Goal: Task Accomplishment & Management: Use online tool/utility

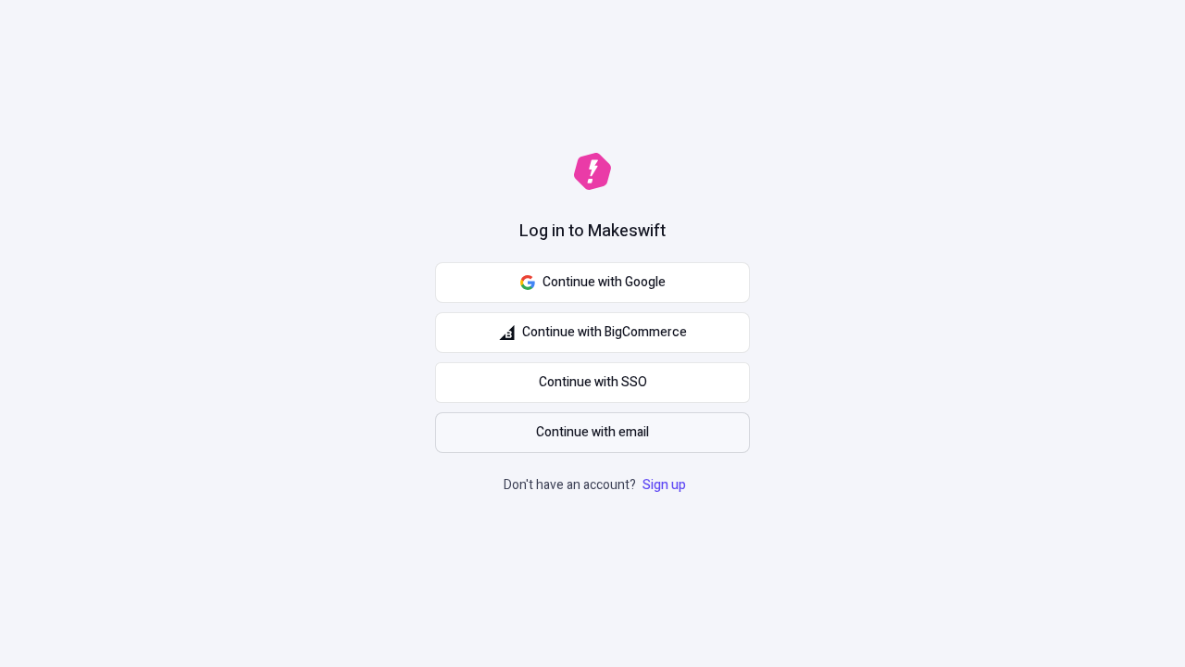
click at [593, 432] on span "Continue with email" at bounding box center [592, 432] width 113 height 20
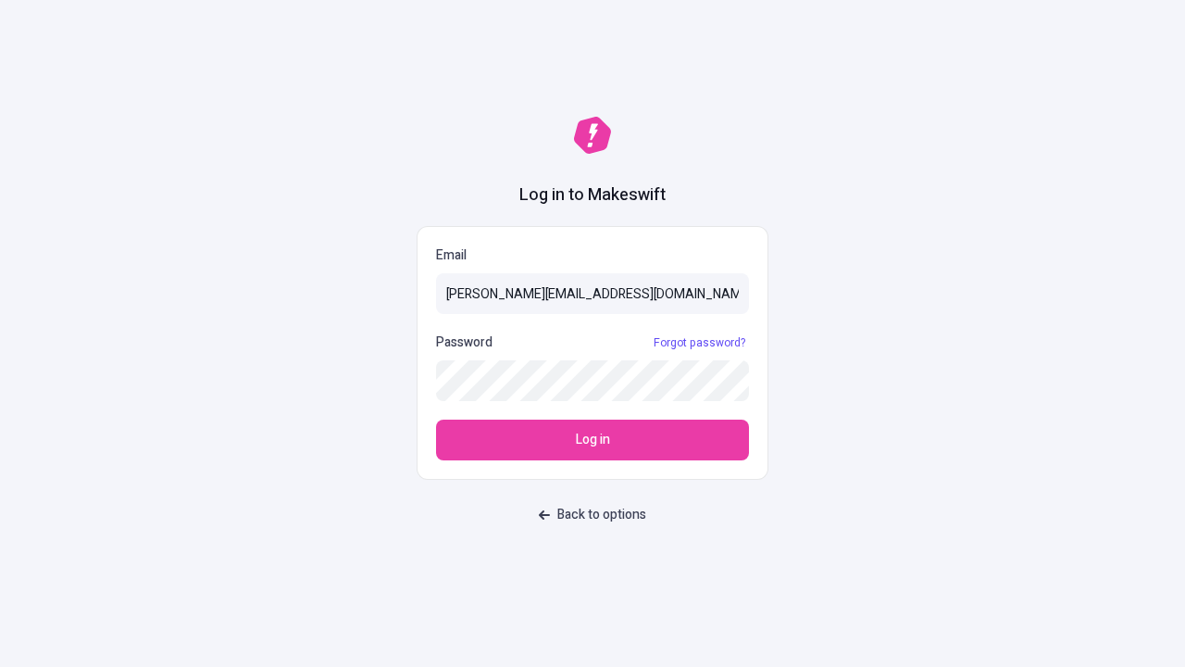
type input "[PERSON_NAME][EMAIL_ADDRESS][DOMAIN_NAME]"
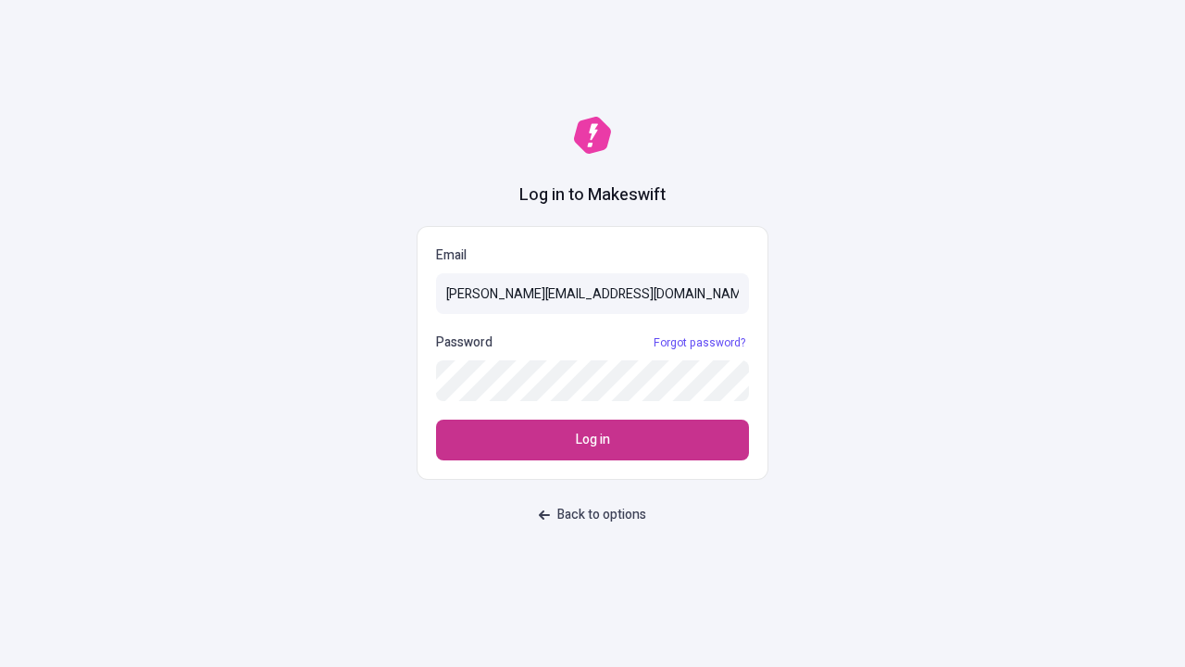
click at [593, 440] on span "Log in" at bounding box center [593, 440] width 34 height 20
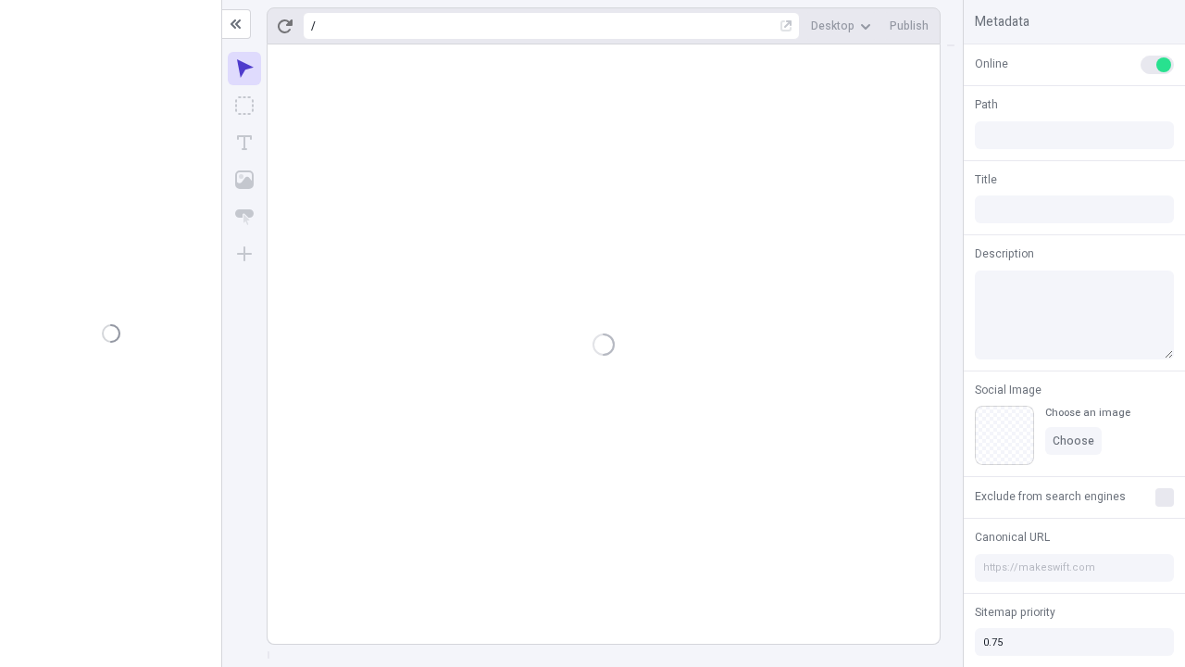
type input "/deep-link-acidus"
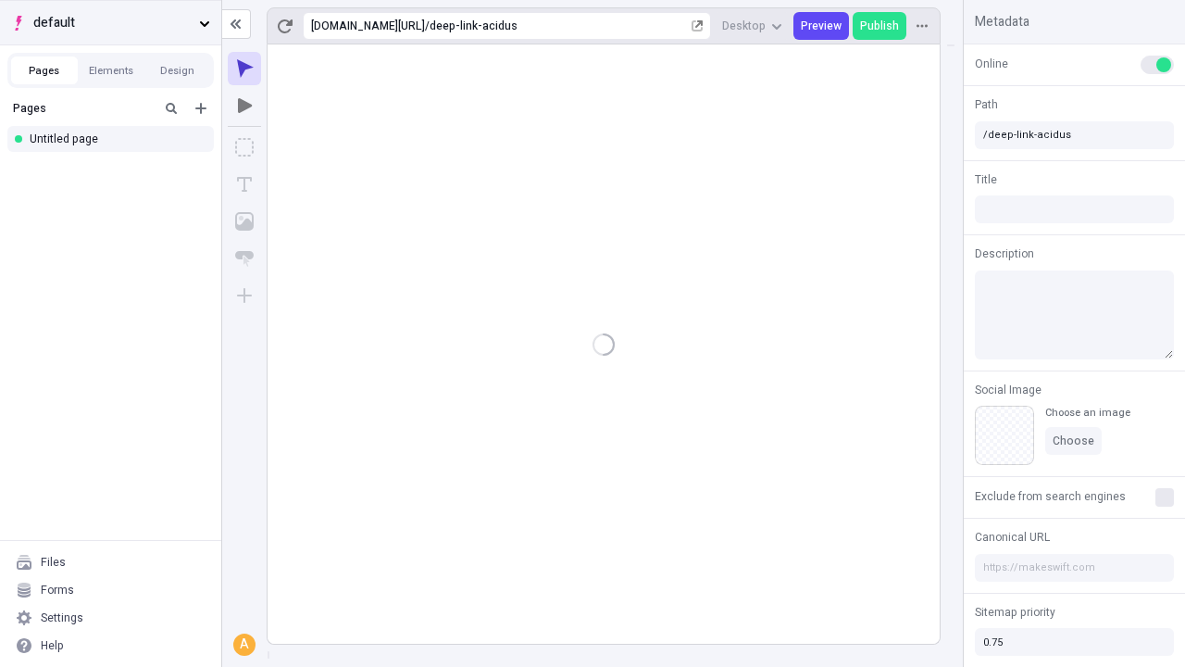
click at [110, 22] on span "default" at bounding box center [112, 23] width 158 height 20
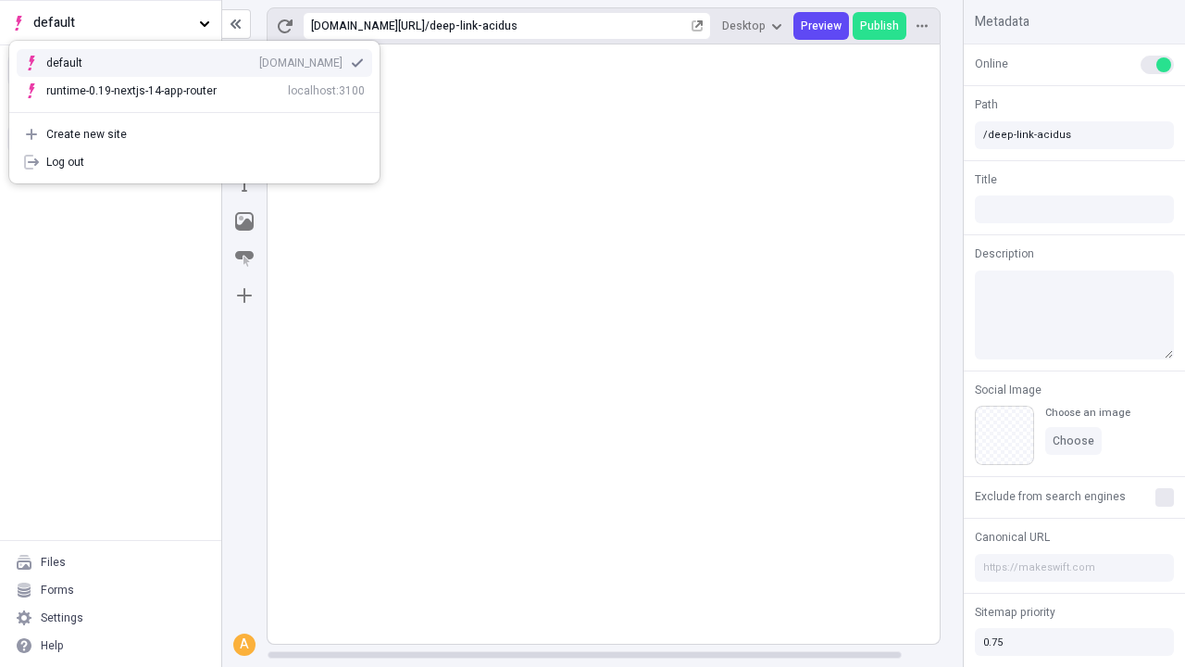
click at [259, 59] on div "[DOMAIN_NAME]" at bounding box center [300, 63] width 83 height 15
click at [201, 108] on icon "Add new" at bounding box center [200, 108] width 11 height 11
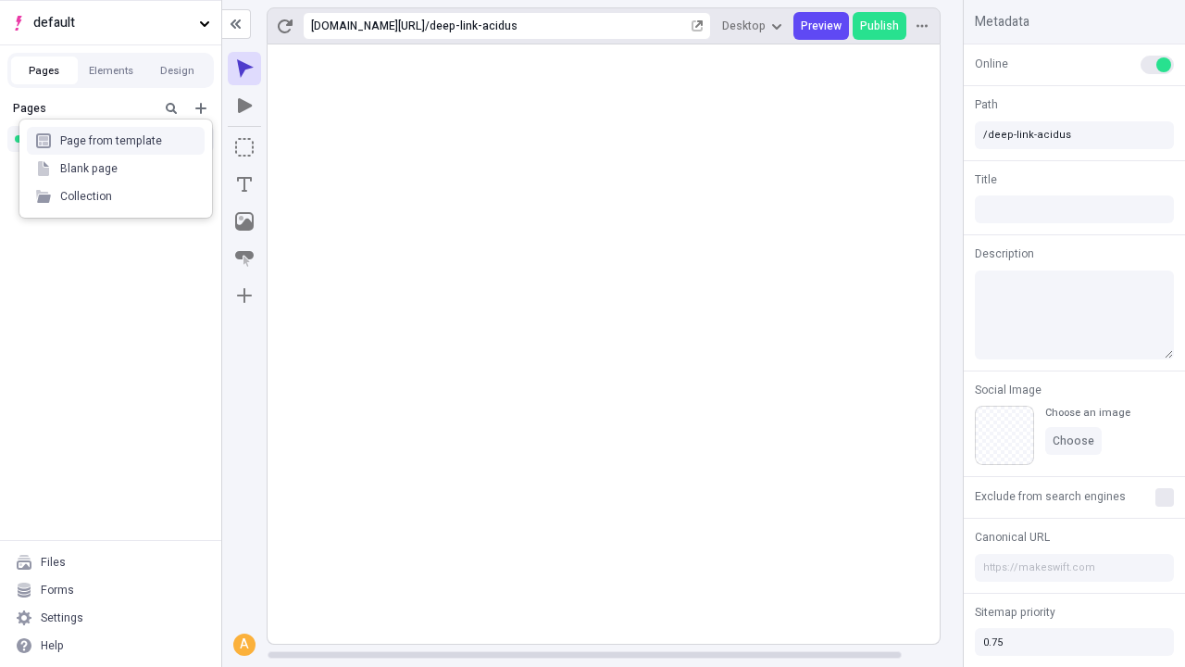
click at [116, 169] on div "Blank page" at bounding box center [116, 169] width 178 height 28
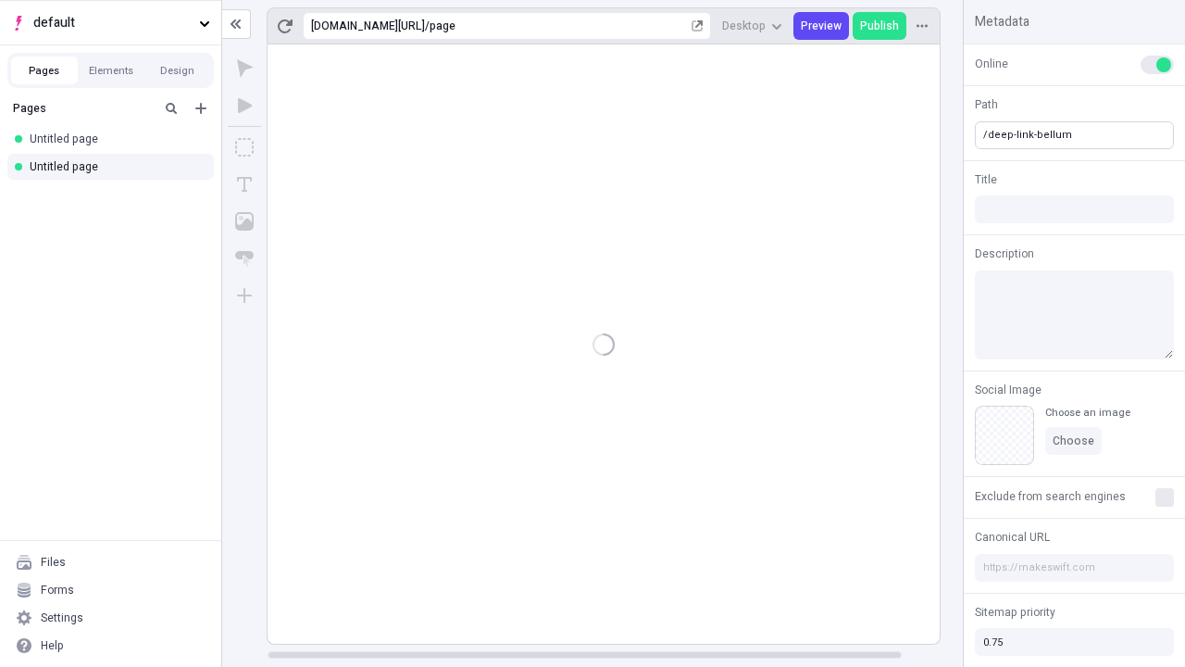
type input "/deep-link-bellum"
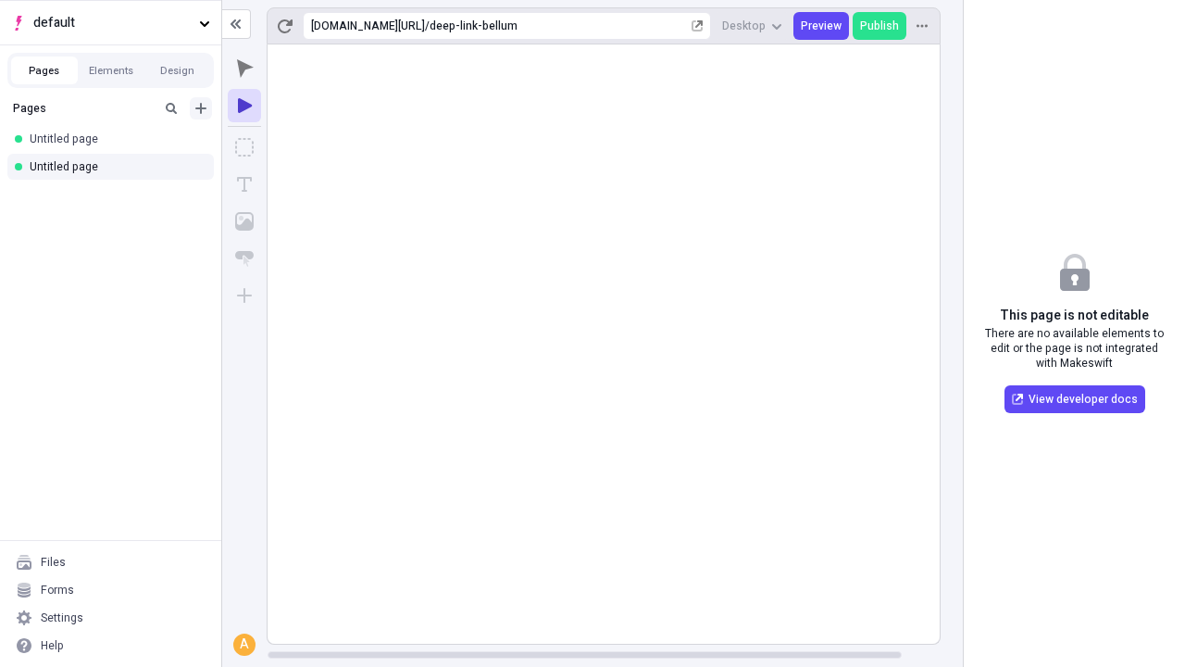
click at [201, 108] on icon "Add new" at bounding box center [200, 108] width 11 height 11
click at [116, 169] on div "Blank page" at bounding box center [116, 169] width 178 height 28
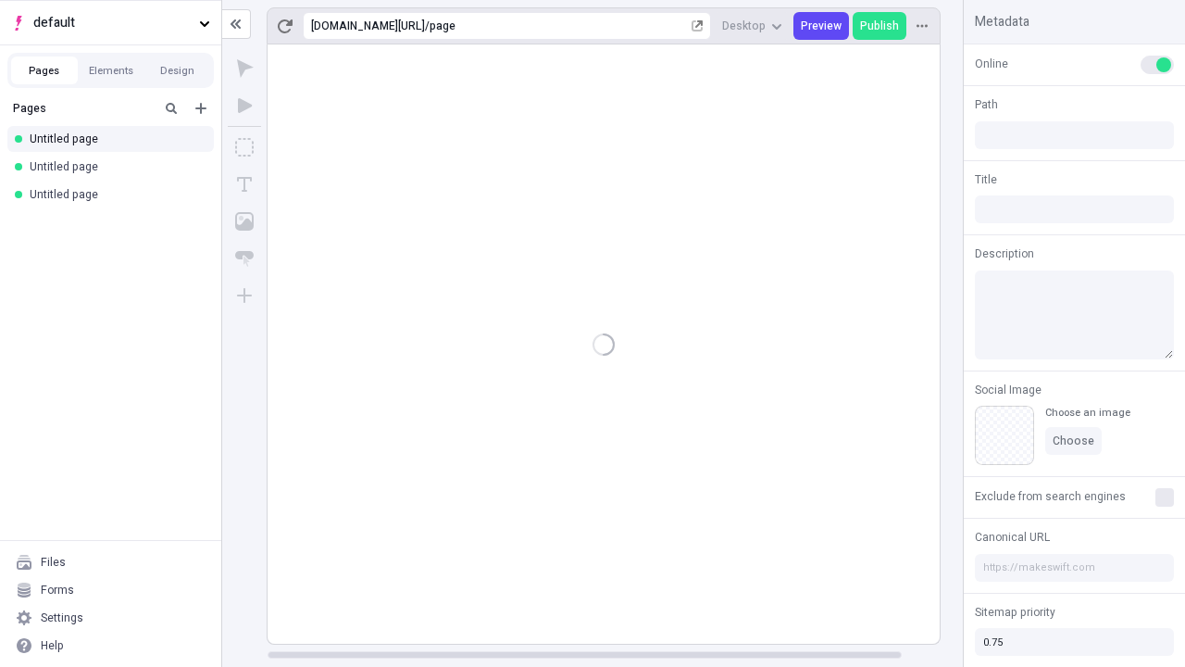
type input "/page"
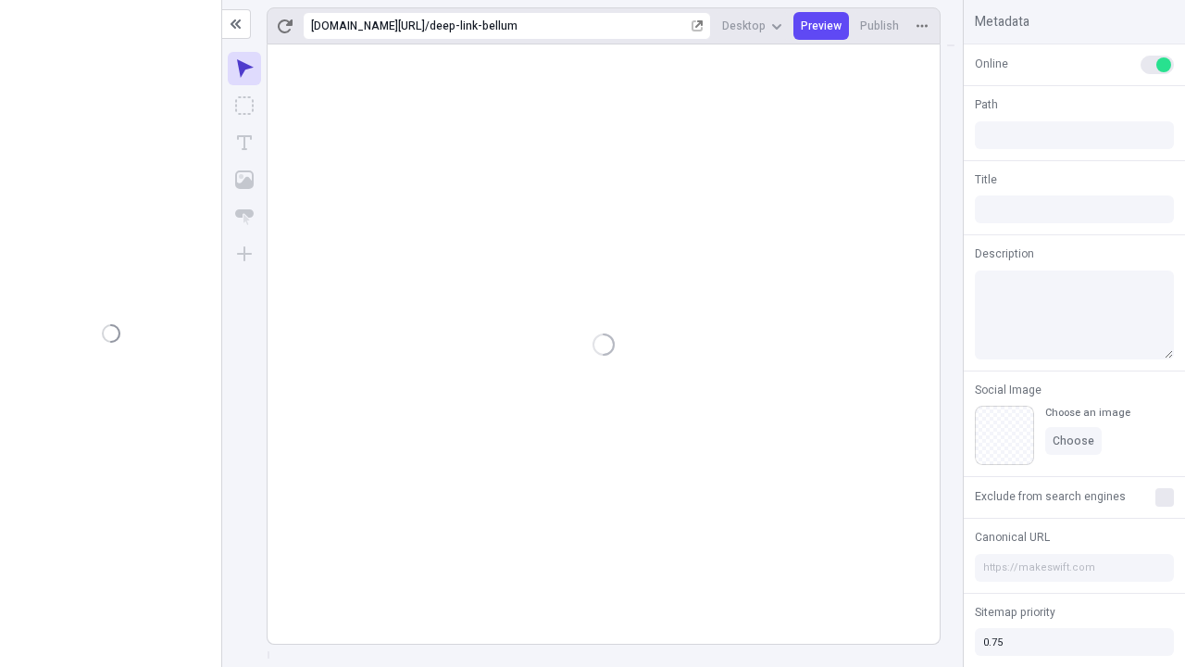
type input "/deep-link-bellum"
